Goal: Task Accomplishment & Management: Use online tool/utility

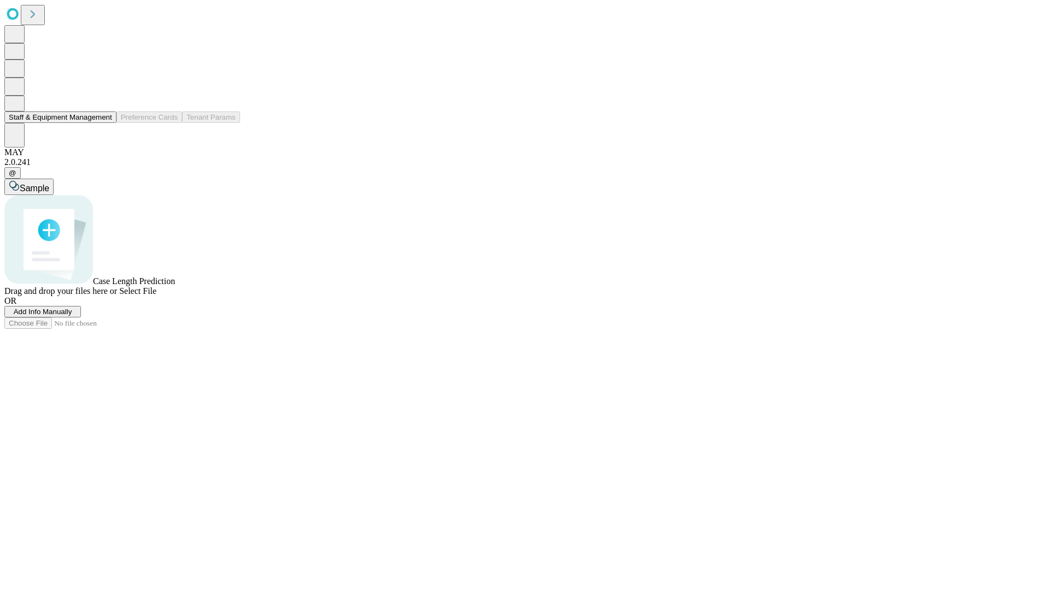
click at [104, 123] on button "Staff & Equipment Management" at bounding box center [60, 117] width 112 height 11
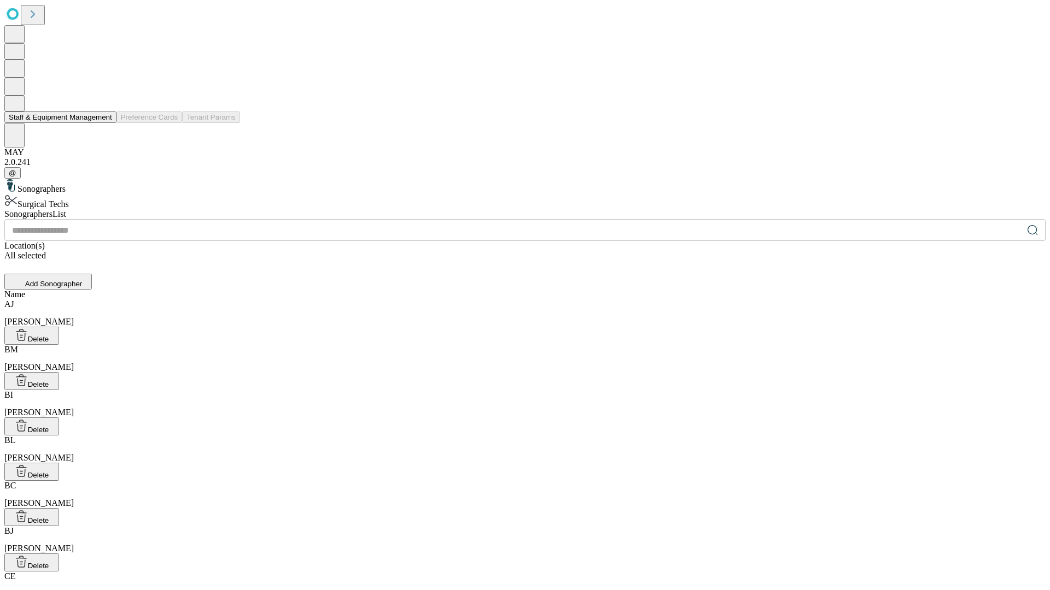
click at [104, 123] on button "Staff & Equipment Management" at bounding box center [60, 117] width 112 height 11
